Goal: Task Accomplishment & Management: Use online tool/utility

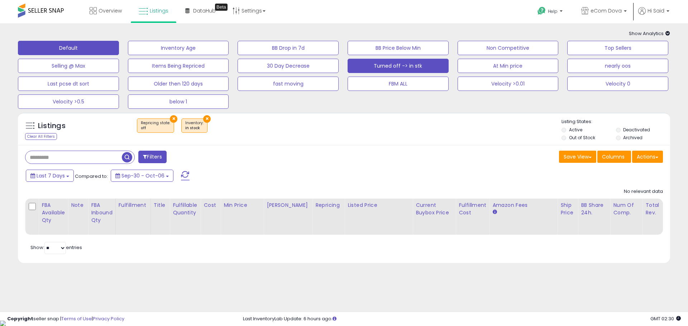
click at [69, 44] on button "Default" at bounding box center [68, 48] width 101 height 14
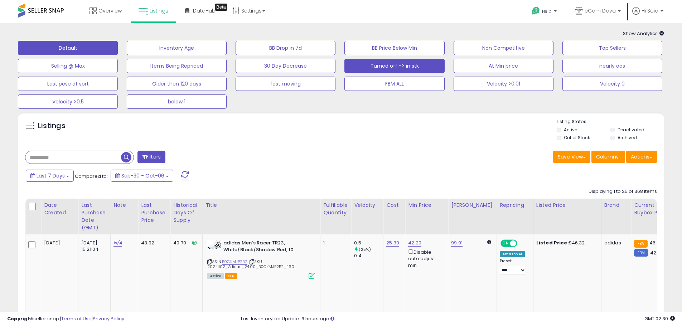
click at [361, 68] on button "Turned off -> in stk" at bounding box center [395, 66] width 100 height 14
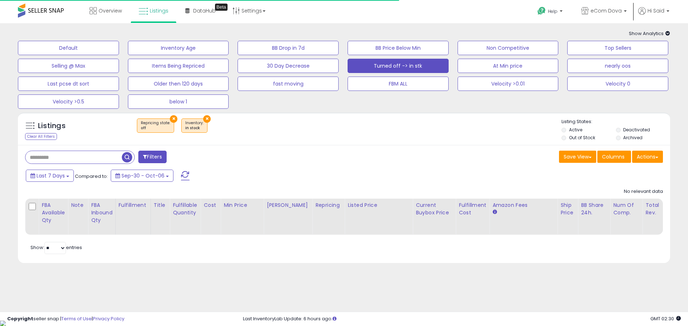
click at [529, 39] on div "Default Inventory Age BB Drop in 7d BB Price Below Min Non Competitive Top Sell…" at bounding box center [344, 73] width 670 height 72
click at [529, 40] on div "Default Inventory Age BB Drop in 7d BB Price Below Min Non Competitive Top Sell…" at bounding box center [344, 73] width 670 height 72
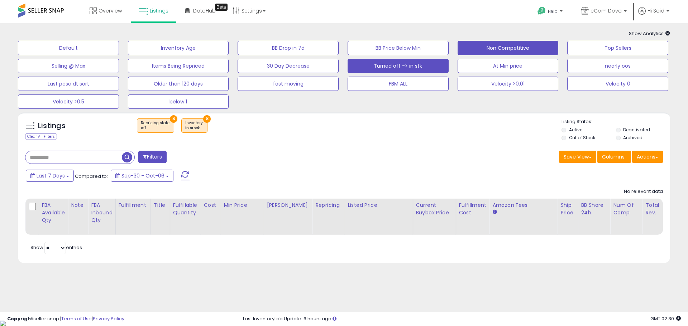
click at [533, 43] on button "Non Competitive" at bounding box center [507, 48] width 101 height 14
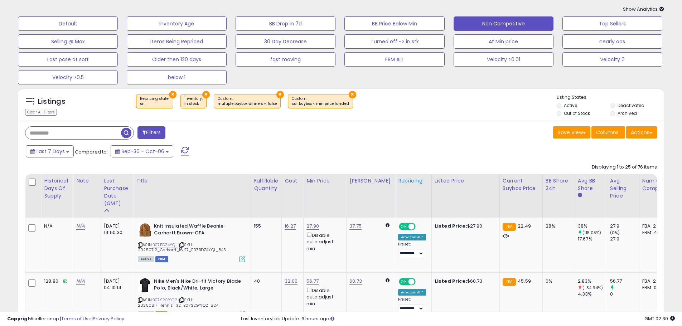
scroll to position [72, 0]
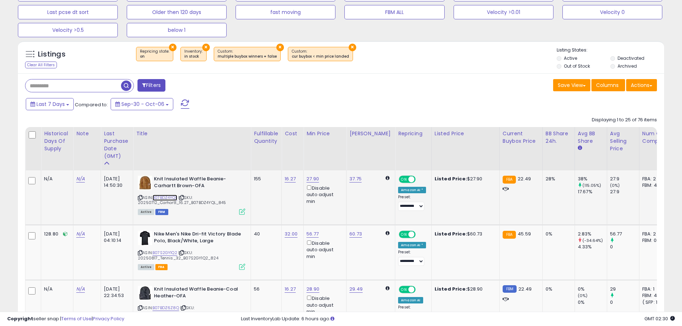
click at [172, 196] on link "B07BDZ4YQL" at bounding box center [165, 198] width 25 height 6
click at [314, 178] on link "27.90" at bounding box center [313, 179] width 13 height 7
type input "*****"
click at [335, 154] on icon "submit" at bounding box center [333, 153] width 4 height 4
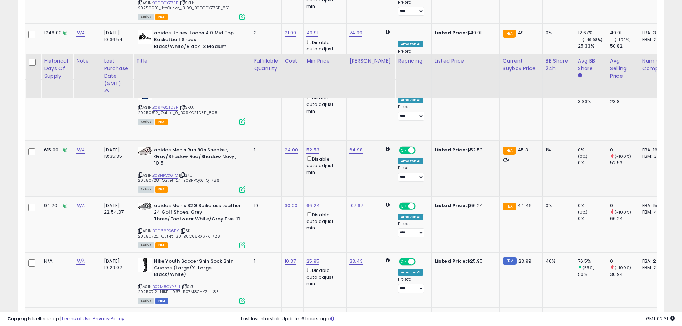
scroll to position [1003, 0]
